Goal: Task Accomplishment & Management: Complete application form

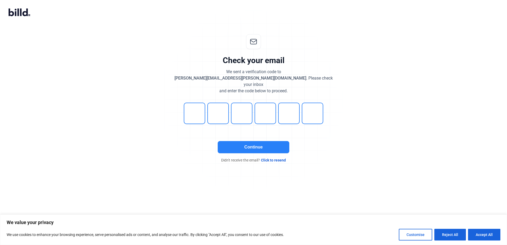
click at [256, 143] on button "Continue" at bounding box center [254, 147] width 72 height 12
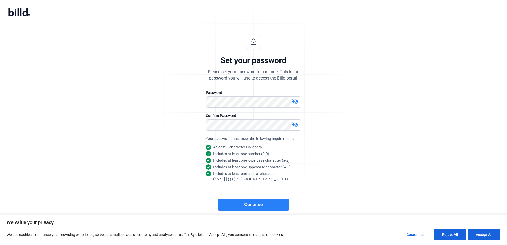
click at [271, 205] on button "Continue" at bounding box center [254, 205] width 72 height 12
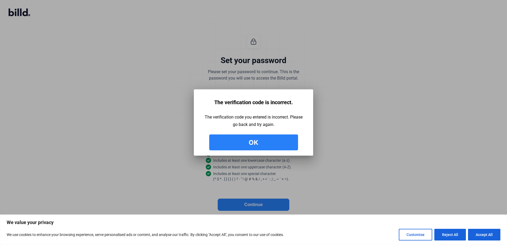
click at [255, 145] on button "Ok" at bounding box center [253, 142] width 89 height 16
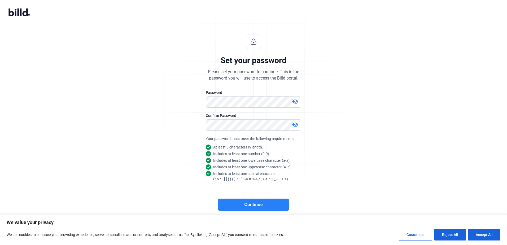
click at [244, 205] on button "Continue" at bounding box center [254, 205] width 72 height 12
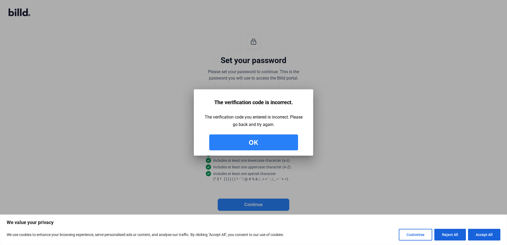
click at [240, 141] on button "Ok" at bounding box center [253, 142] width 89 height 16
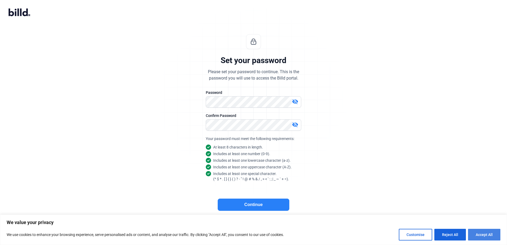
click at [479, 235] on button "Accept All" at bounding box center [484, 235] width 32 height 12
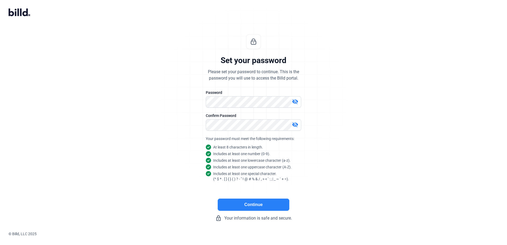
click at [77, 36] on div "Set your password Please set your password to continue. This is the password yo…" at bounding box center [253, 128] width 507 height 204
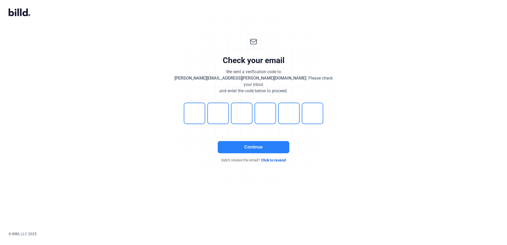
click at [249, 141] on button "Continue" at bounding box center [254, 147] width 72 height 12
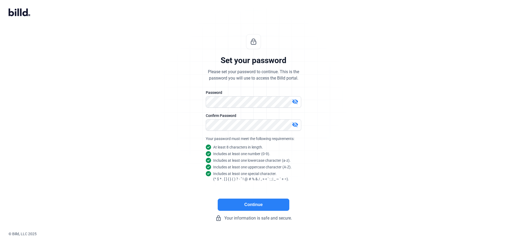
click at [249, 204] on button "Continue" at bounding box center [254, 205] width 72 height 12
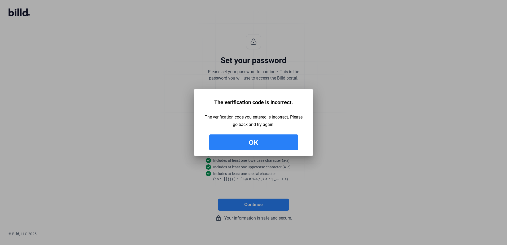
click at [252, 140] on button "Ok" at bounding box center [253, 142] width 89 height 16
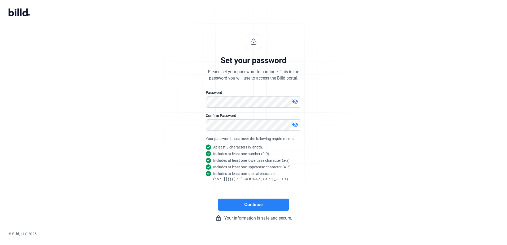
click at [375, 183] on div "Set your password Please set your password to continue. This is the password yo…" at bounding box center [253, 128] width 507 height 204
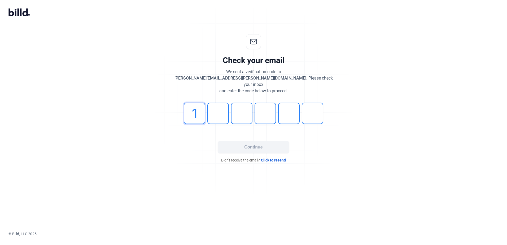
type input "1"
type input "5"
type input "8"
type input "4"
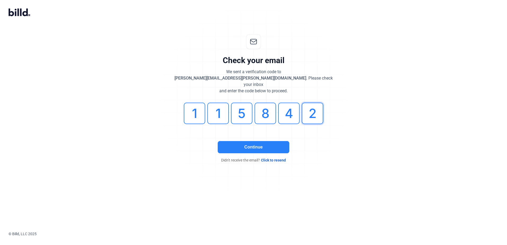
type input "2"
click at [235, 141] on button "Continue" at bounding box center [254, 147] width 72 height 12
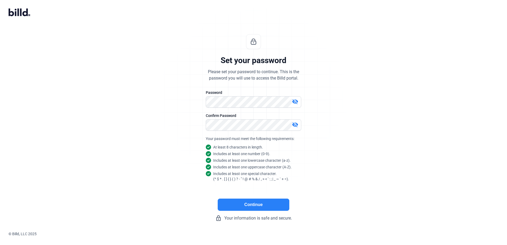
click at [253, 201] on button "Continue" at bounding box center [254, 205] width 72 height 12
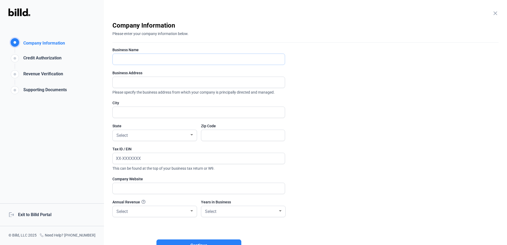
click at [131, 58] on input "text" at bounding box center [199, 59] width 172 height 11
type input "The Chariot Group"
type input "[STREET_ADDRESS]"
type input "[PERSON_NAME]"
type input "84107"
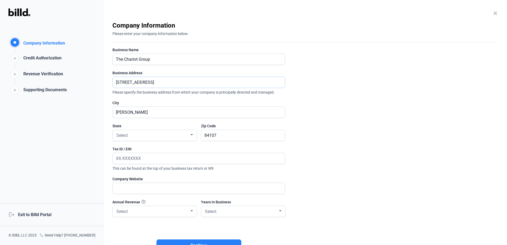
drag, startPoint x: 167, startPoint y: 84, endPoint x: 111, endPoint y: 81, distance: 56.3
click at [111, 81] on div "close Company Information Please enter your company information below. Business…" at bounding box center [305, 122] width 403 height 245
type input "[STREET_ADDRESS]"
type input "Anchorage"
type input "99503"
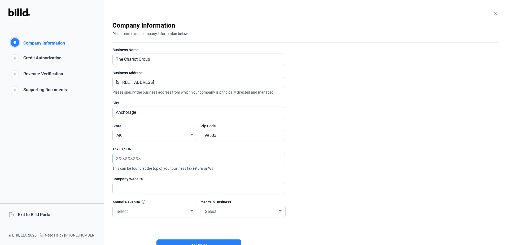
paste input "[US_EMPLOYER_IDENTIFICATION_NUMBER]"
type input "[US_EMPLOYER_IDENTIFICATION_NUMBER]"
type input "[DOMAIN_NAME]"
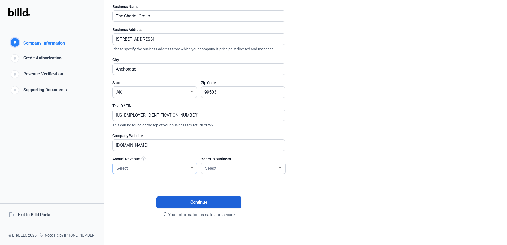
scroll to position [45, 0]
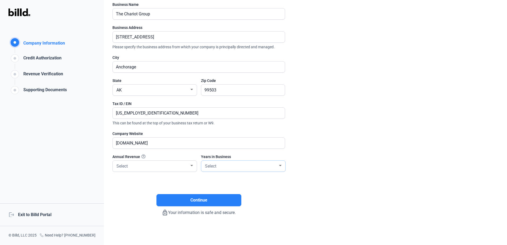
click at [280, 165] on div at bounding box center [280, 166] width 5 height 4
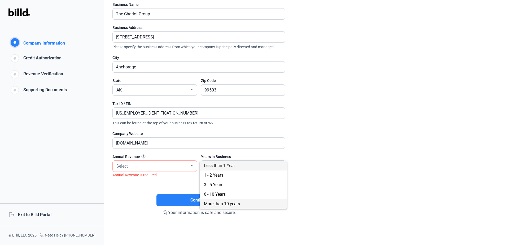
click at [233, 204] on span "More than 10 years" at bounding box center [222, 203] width 36 height 5
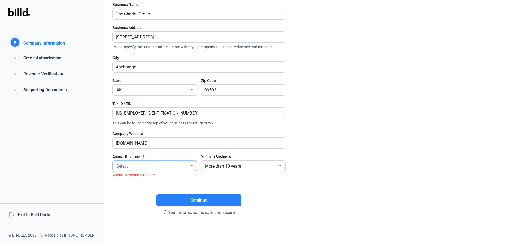
click at [126, 165] on span "Select" at bounding box center [121, 166] width 11 height 5
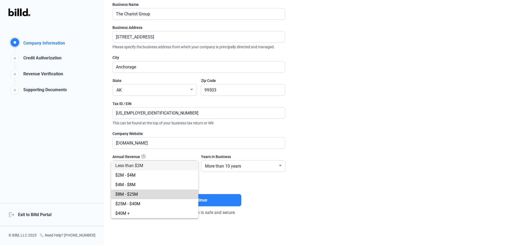
click at [123, 193] on span "$8M - $25M" at bounding box center [126, 194] width 23 height 5
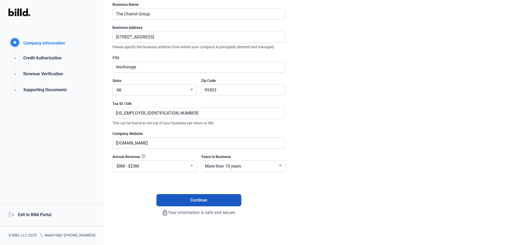
click at [176, 201] on button "Continue" at bounding box center [198, 200] width 85 height 12
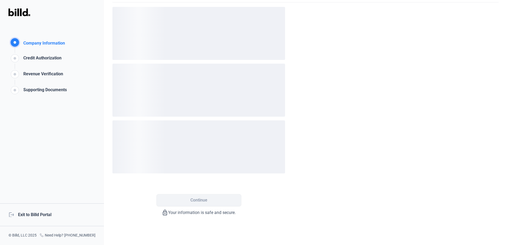
scroll to position [0, 0]
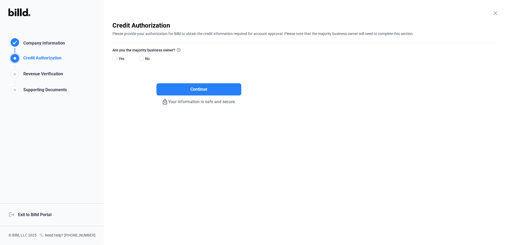
click at [143, 56] on span "No" at bounding box center [146, 58] width 7 height 6
click at [143, 57] on input "No" at bounding box center [141, 59] width 4 height 4
radio input "true"
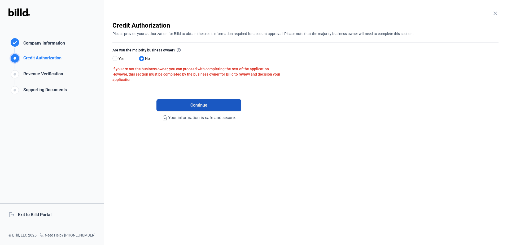
click at [181, 103] on button "Continue" at bounding box center [198, 105] width 85 height 12
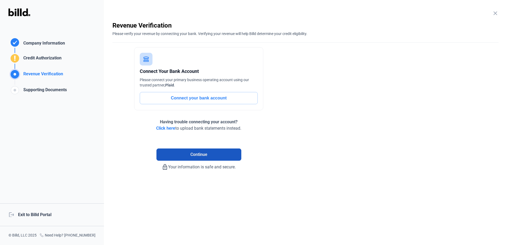
click at [201, 152] on span "Continue" at bounding box center [198, 154] width 17 height 6
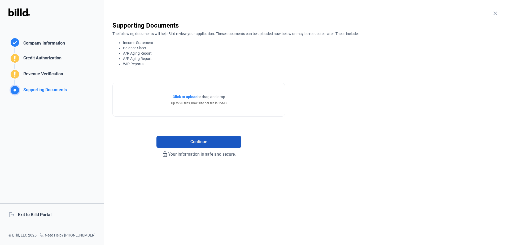
click at [193, 138] on button "Continue" at bounding box center [198, 142] width 85 height 12
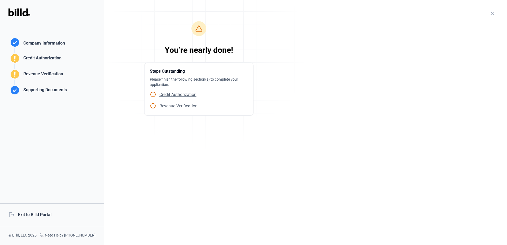
click at [42, 214] on div "logout Exit to Billd Portal" at bounding box center [52, 214] width 104 height 23
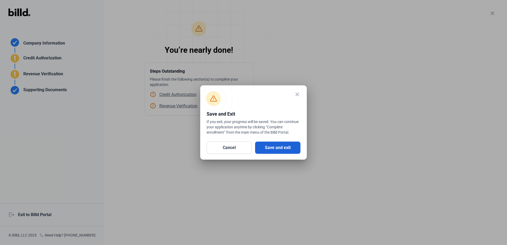
click at [282, 147] on button "Save and exit" at bounding box center [277, 148] width 45 height 12
